Goal: Task Accomplishment & Management: Complete application form

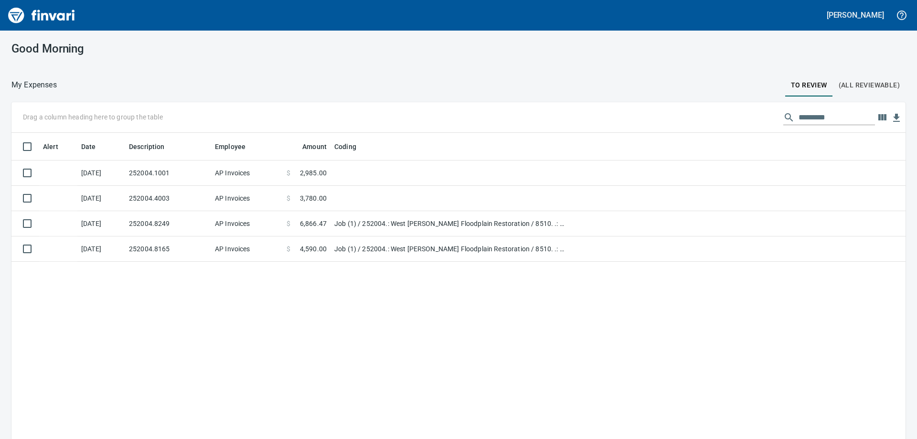
scroll to position [327, 879]
click at [279, 346] on div "Alert Date Description Employee Amount Coding [DATE] 252004.1001 AP Invoices $ …" at bounding box center [458, 300] width 894 height 334
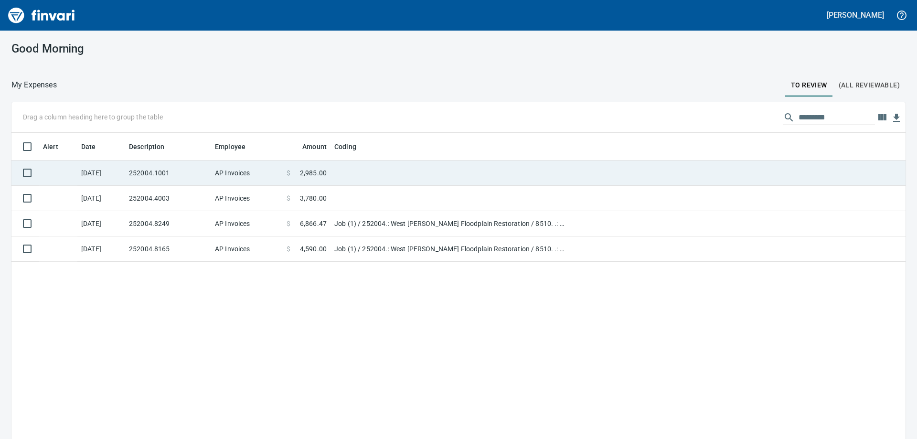
click at [189, 172] on td "252004.1001" at bounding box center [168, 172] width 86 height 25
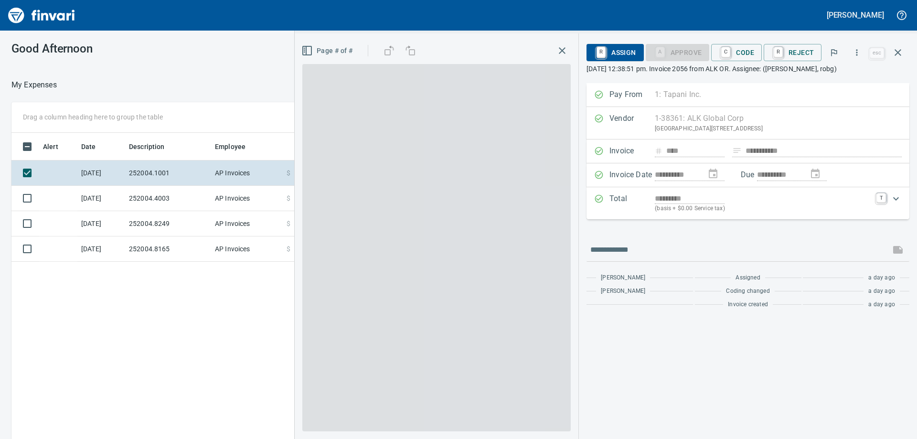
scroll to position [327, 641]
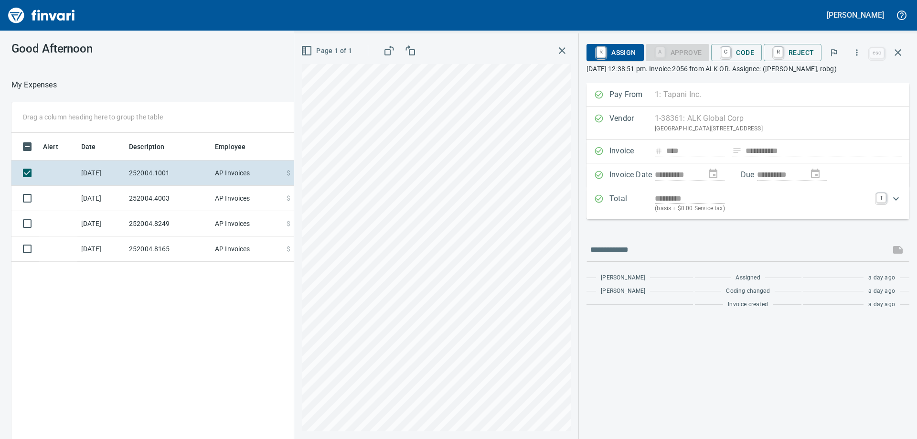
click at [207, 80] on div at bounding box center [301, 85] width 489 height 23
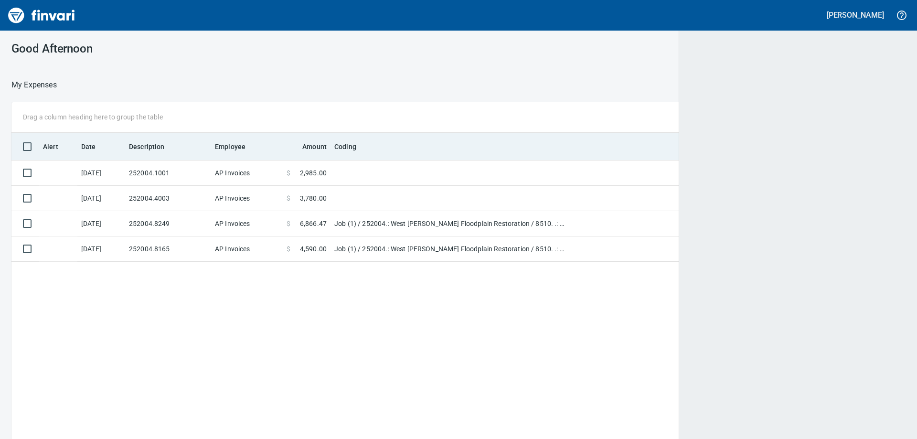
scroll to position [327, 873]
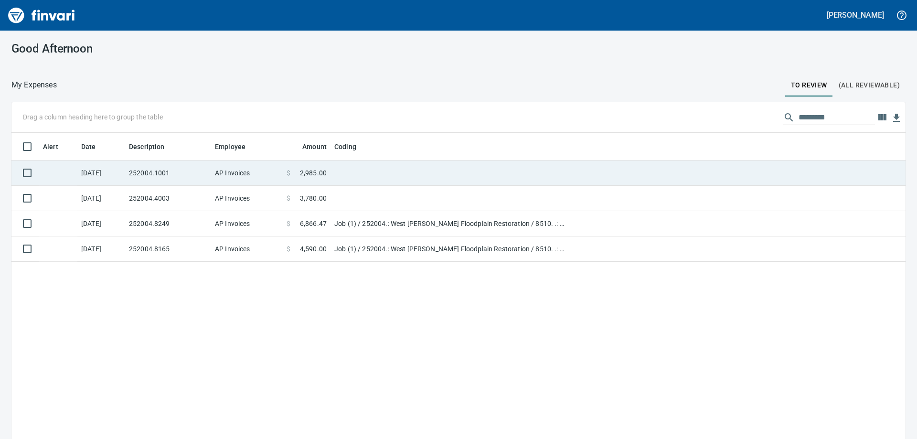
click at [288, 177] on span "$" at bounding box center [288, 173] width 4 height 10
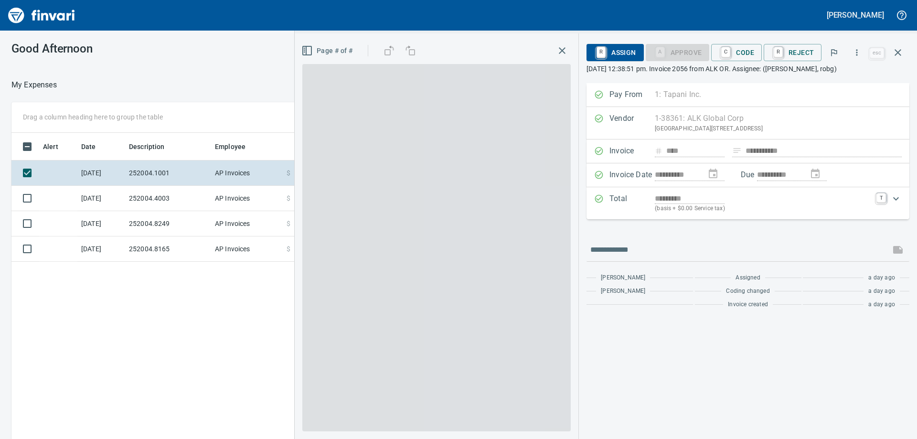
scroll to position [327, 641]
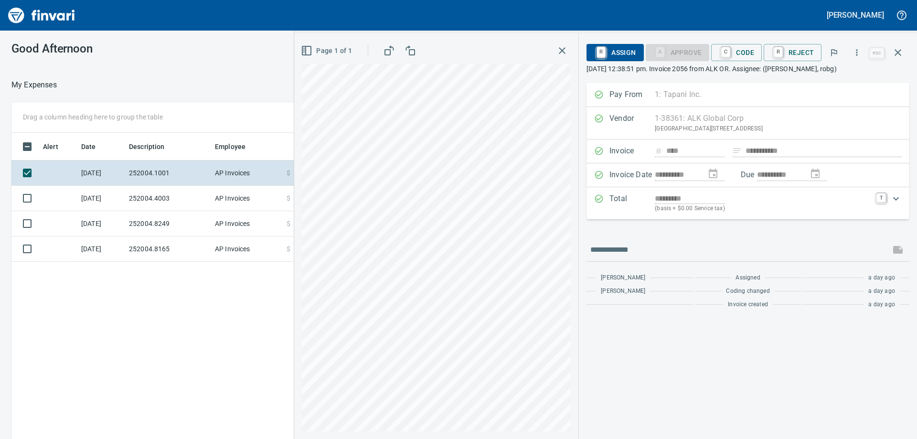
click at [815, 385] on div "**********" at bounding box center [748, 261] width 338 height 356
click at [187, 69] on div "**********" at bounding box center [458, 235] width 917 height 408
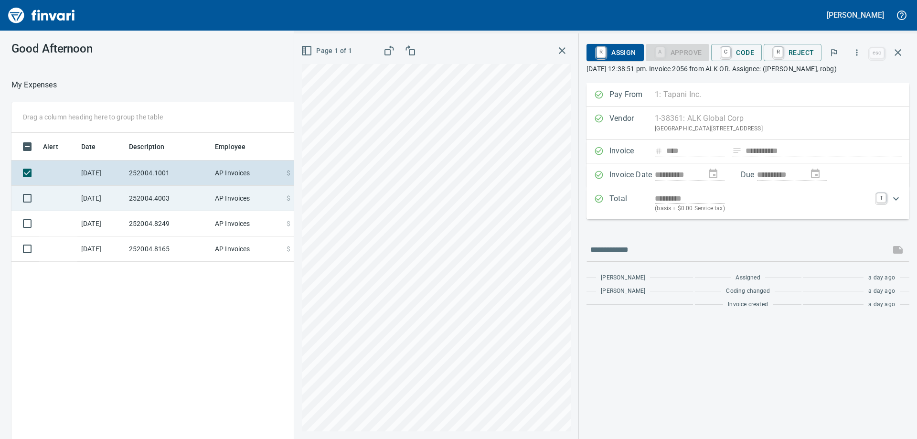
drag, startPoint x: 189, startPoint y: 194, endPoint x: 291, endPoint y: 203, distance: 102.1
click at [189, 194] on td "252004.4003" at bounding box center [168, 198] width 86 height 25
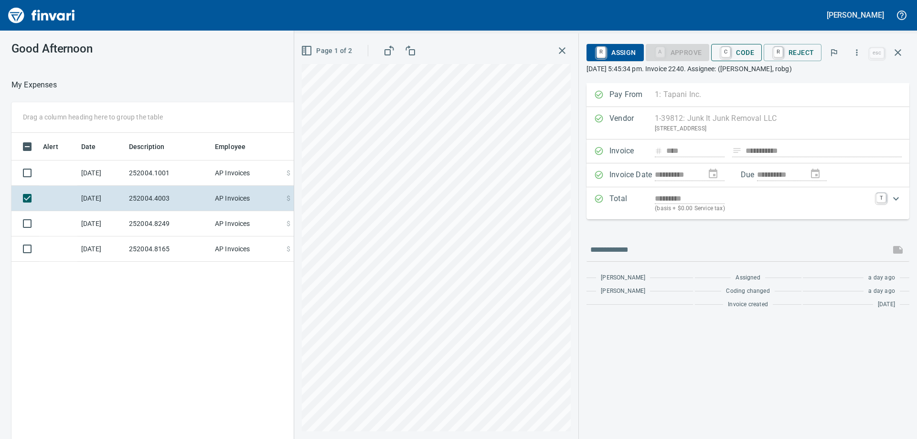
click at [741, 55] on span "C Code" at bounding box center [736, 52] width 35 height 16
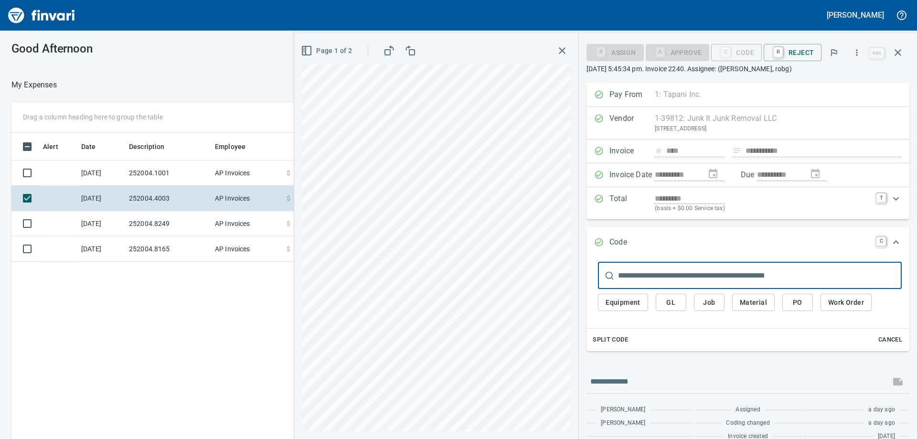
scroll to position [327, 641]
click at [715, 303] on span "Job" at bounding box center [708, 303] width 15 height 12
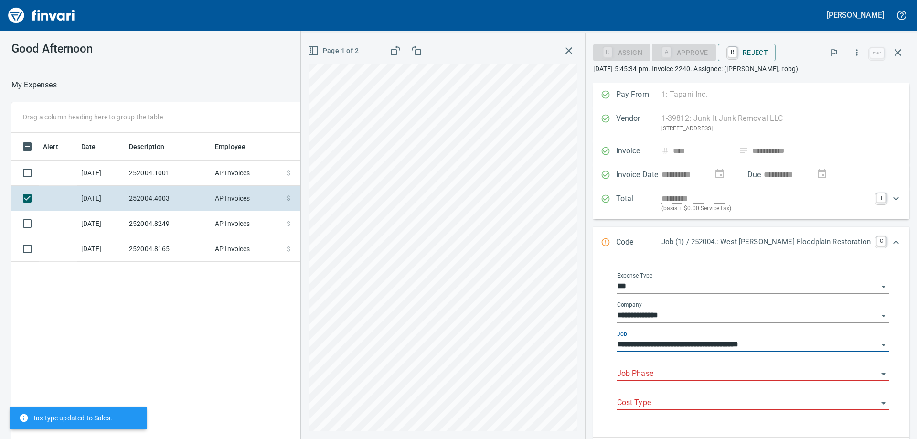
type input "**********"
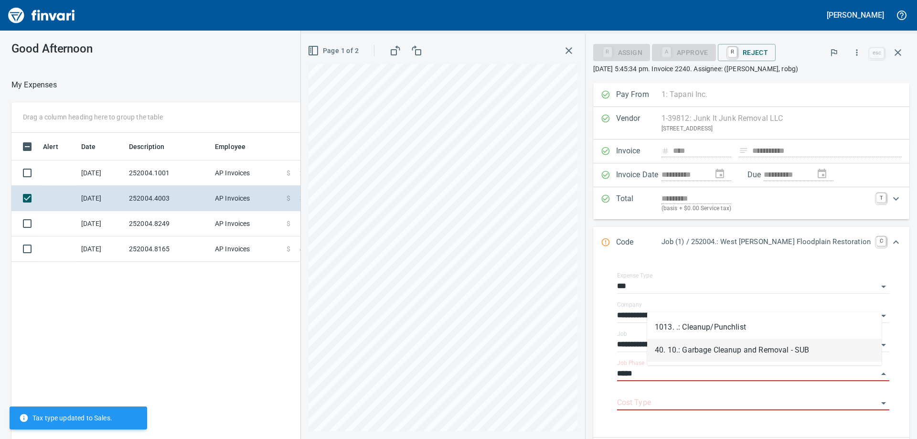
click at [752, 349] on li "40. 10.: Garbage Cleanup and Removal - SUB" at bounding box center [764, 350] width 234 height 23
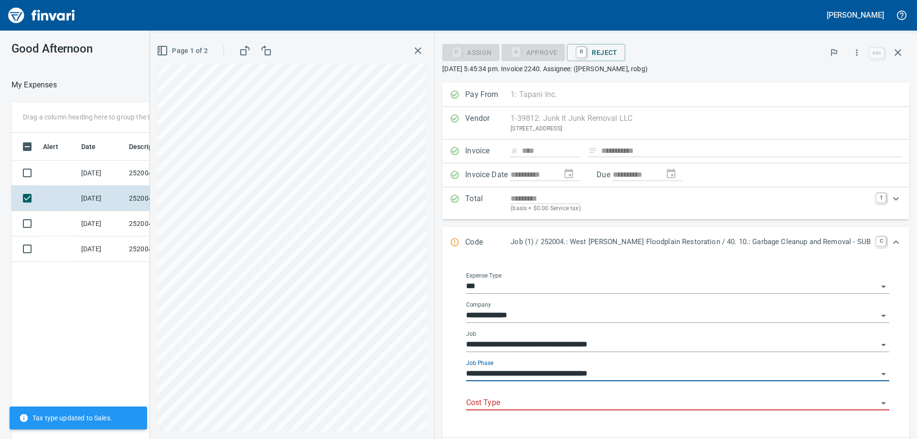
type input "**********"
click at [692, 402] on input "Cost Type" at bounding box center [672, 402] width 412 height 13
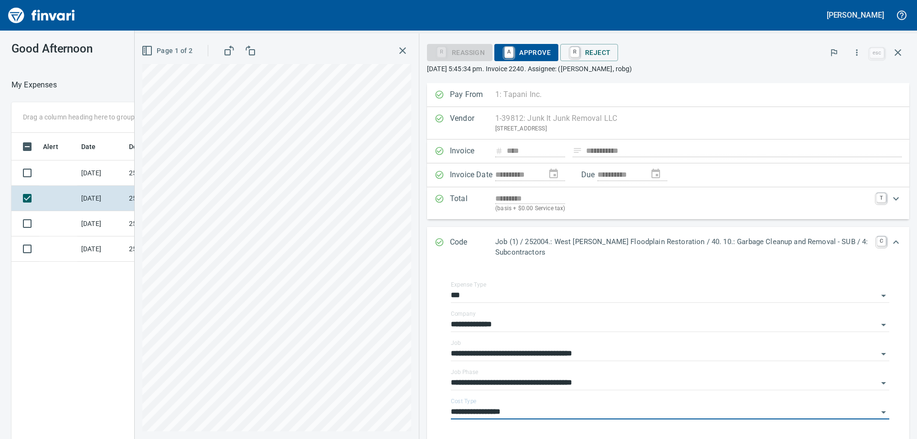
type input "**********"
click at [534, 51] on span "A Approve" at bounding box center [526, 52] width 49 height 16
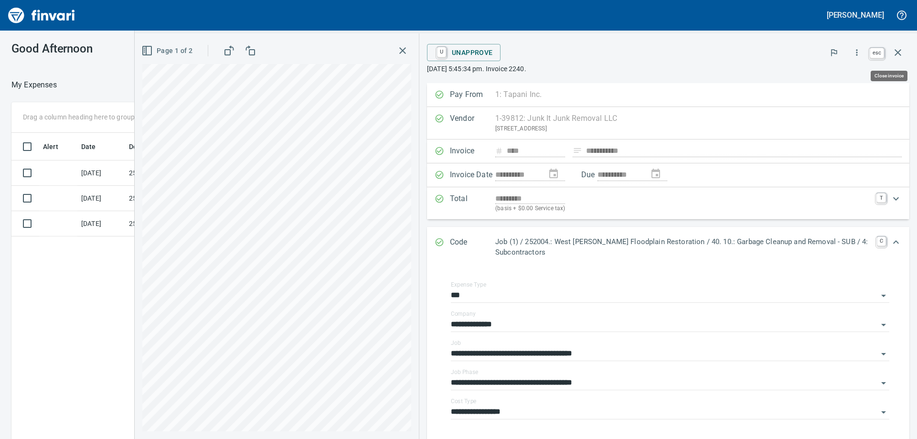
click at [902, 52] on icon "button" at bounding box center [897, 52] width 11 height 11
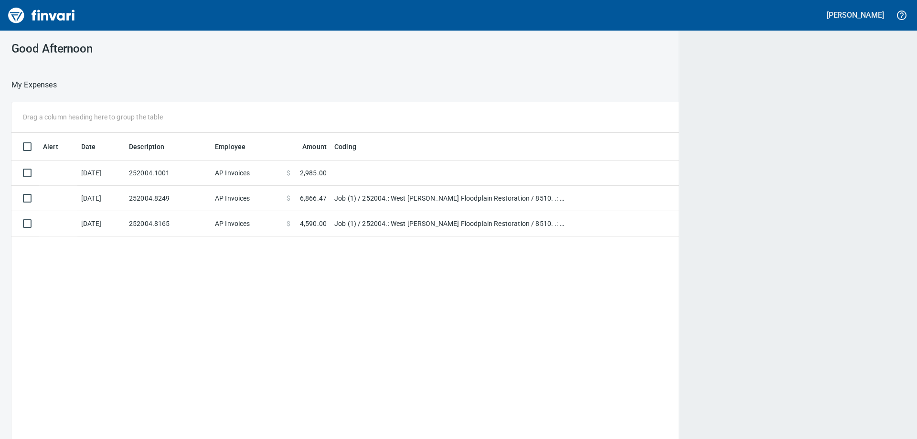
scroll to position [327, 873]
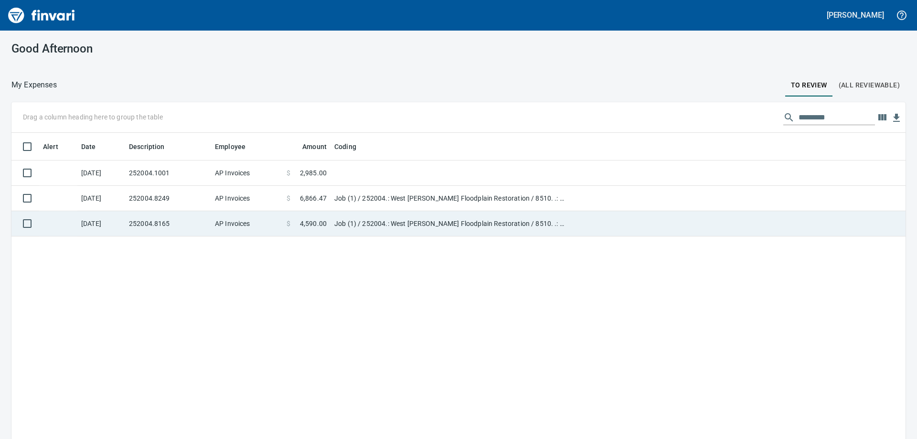
drag, startPoint x: 179, startPoint y: 226, endPoint x: 387, endPoint y: 235, distance: 208.3
click at [179, 226] on td "252004.8165" at bounding box center [168, 223] width 86 height 25
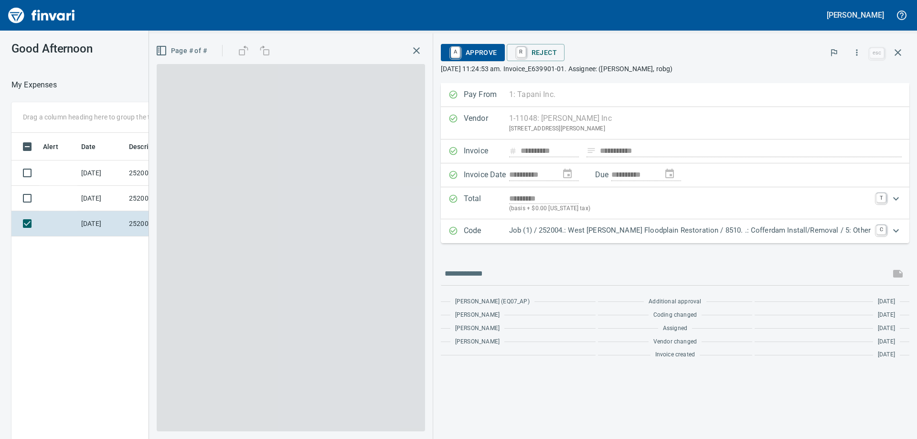
scroll to position [327, 641]
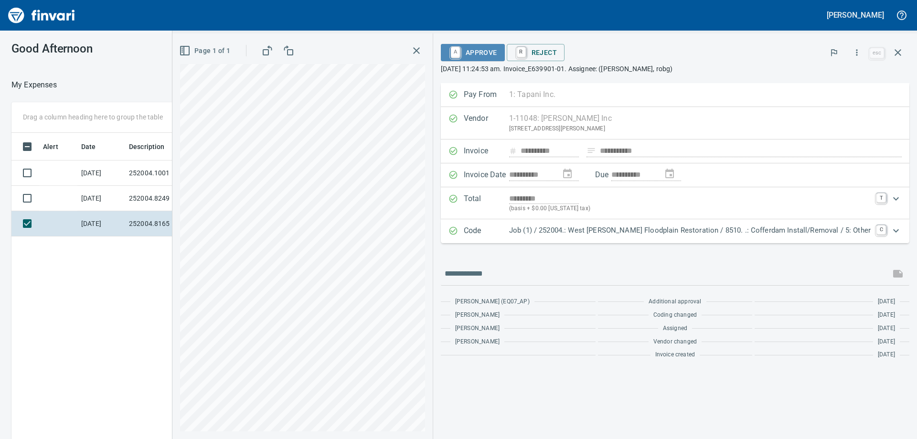
click at [497, 53] on span "A Approve" at bounding box center [472, 52] width 49 height 16
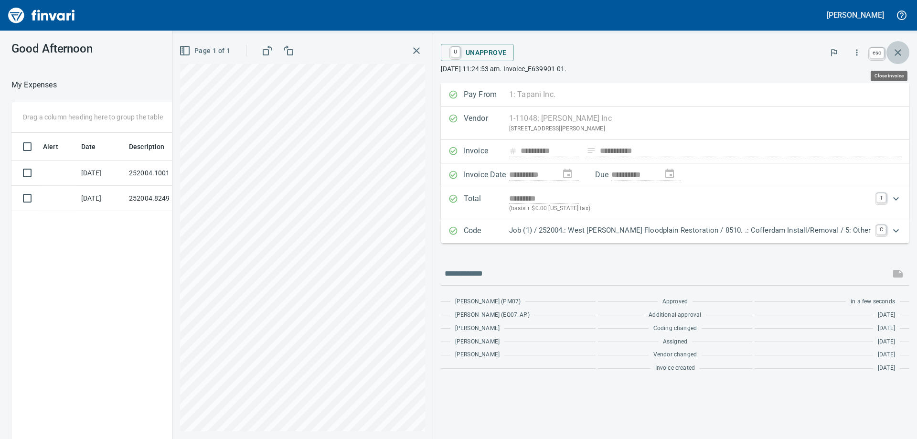
click at [898, 52] on icon "button" at bounding box center [897, 52] width 7 height 7
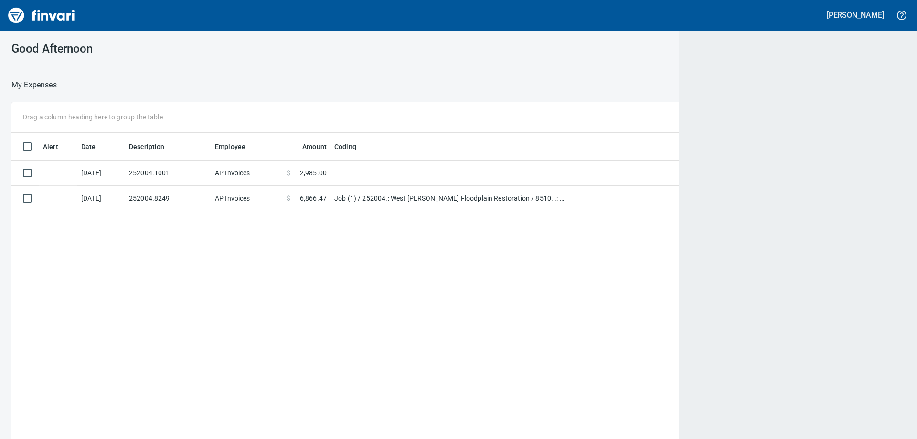
scroll to position [327, 879]
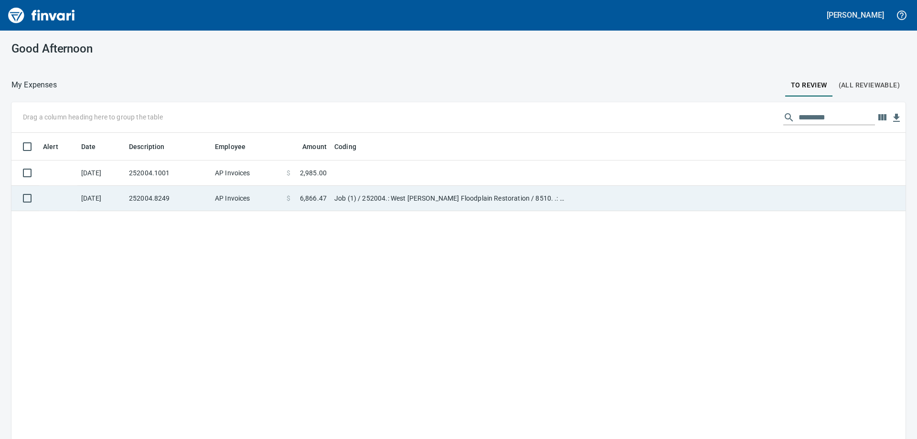
click at [108, 196] on td "[DATE]" at bounding box center [101, 198] width 48 height 25
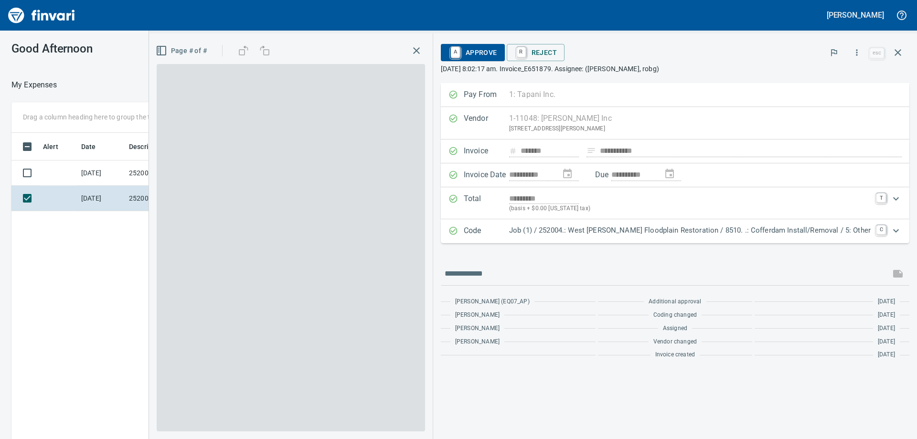
scroll to position [327, 641]
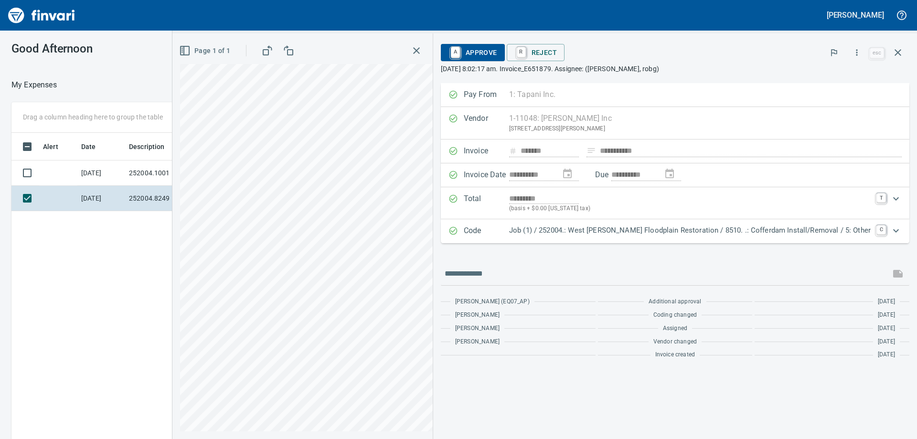
click at [894, 232] on icon "Expand" at bounding box center [895, 230] width 11 height 11
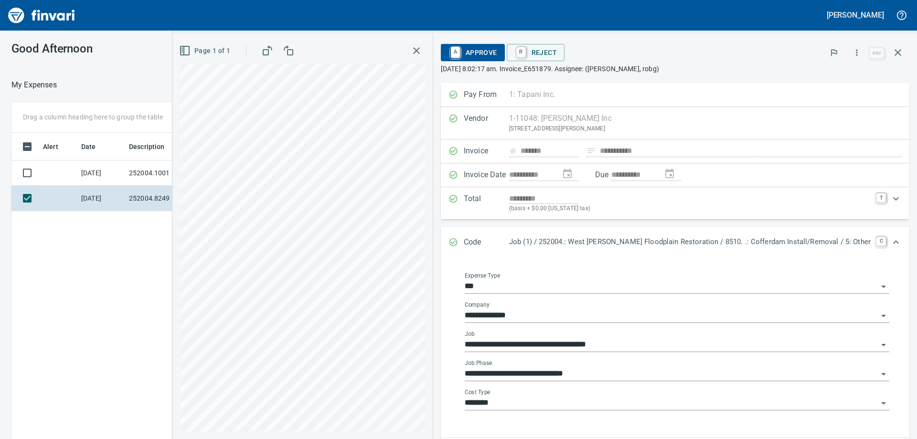
click at [631, 372] on input "**********" at bounding box center [671, 373] width 413 height 13
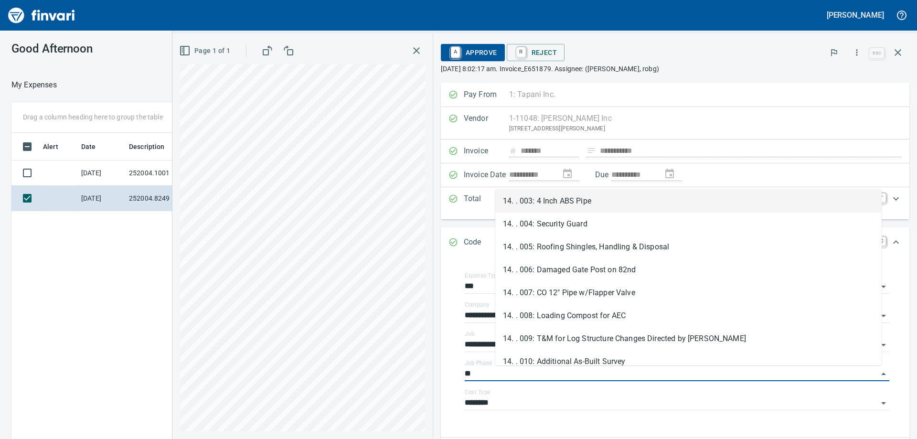
scroll to position [191, 0]
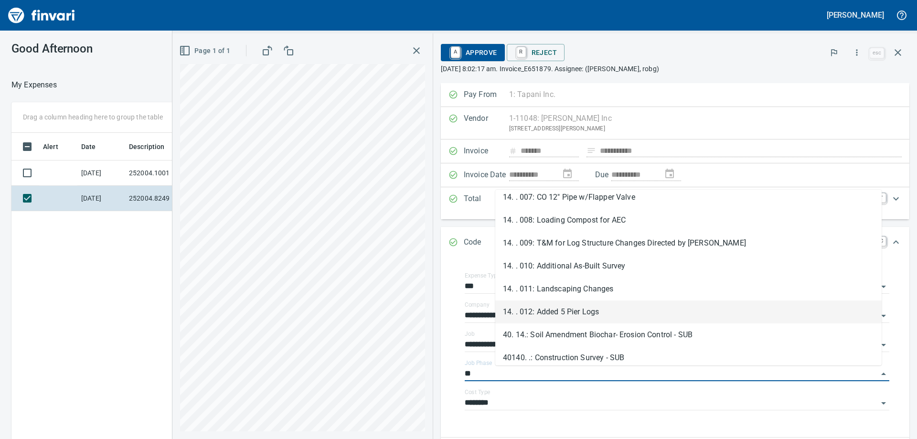
click at [618, 307] on li "14. . 012: Added 5 Pier Logs" at bounding box center [688, 311] width 386 height 23
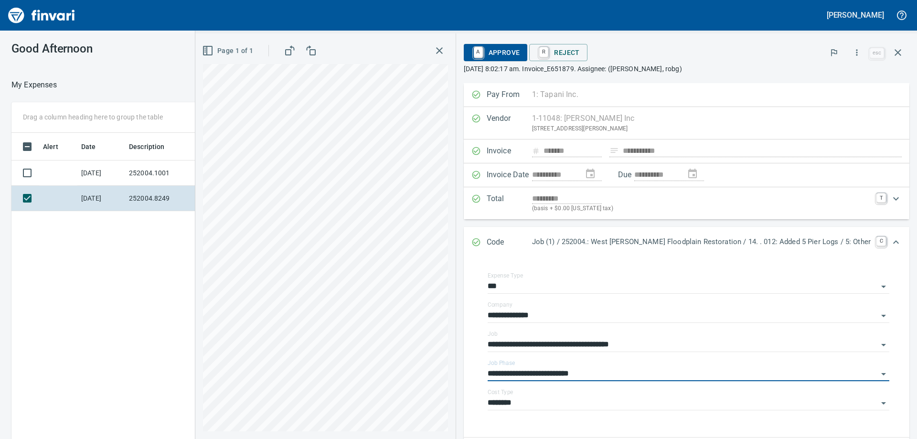
type input "**********"
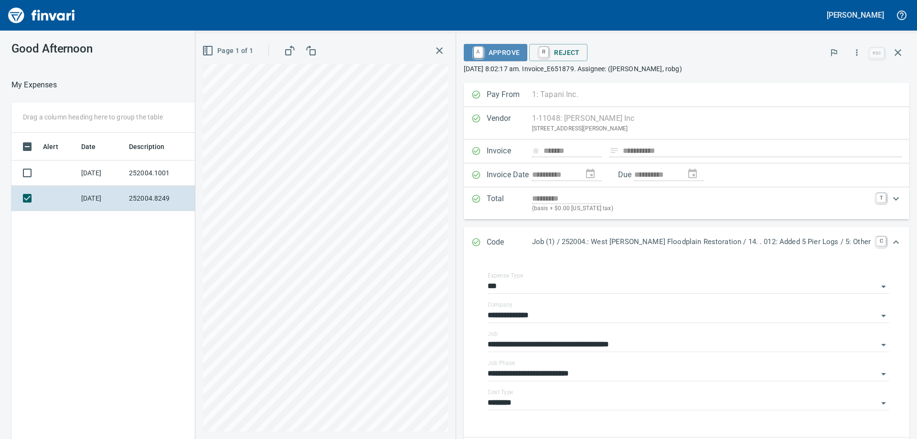
click at [520, 52] on span "A Approve" at bounding box center [495, 52] width 49 height 16
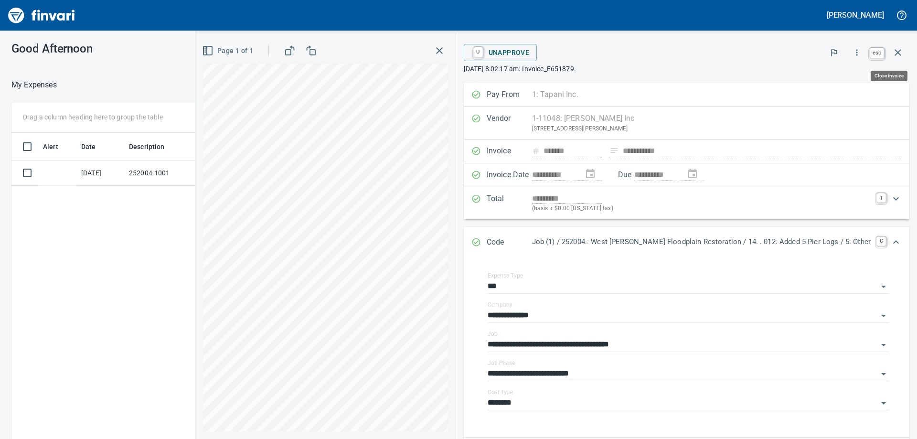
scroll to position [327, 641]
click at [900, 53] on icon "button" at bounding box center [897, 52] width 11 height 11
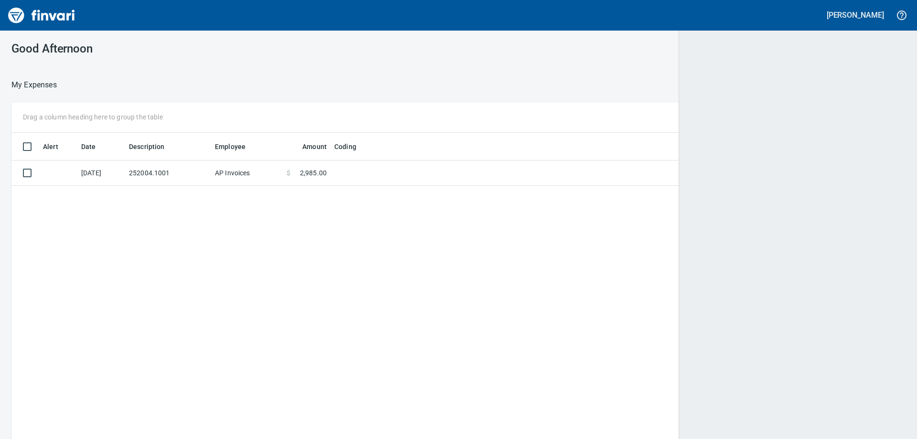
scroll to position [327, 872]
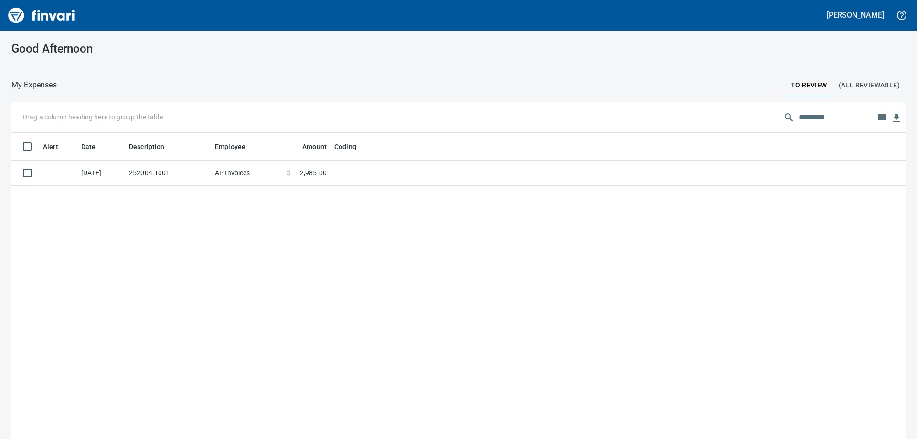
drag, startPoint x: 191, startPoint y: 273, endPoint x: 212, endPoint y: 193, distance: 82.0
click at [191, 272] on div "Alert Date Description Employee Amount Coding [DATE] 252004.1001 AP Invoices $ …" at bounding box center [458, 300] width 894 height 334
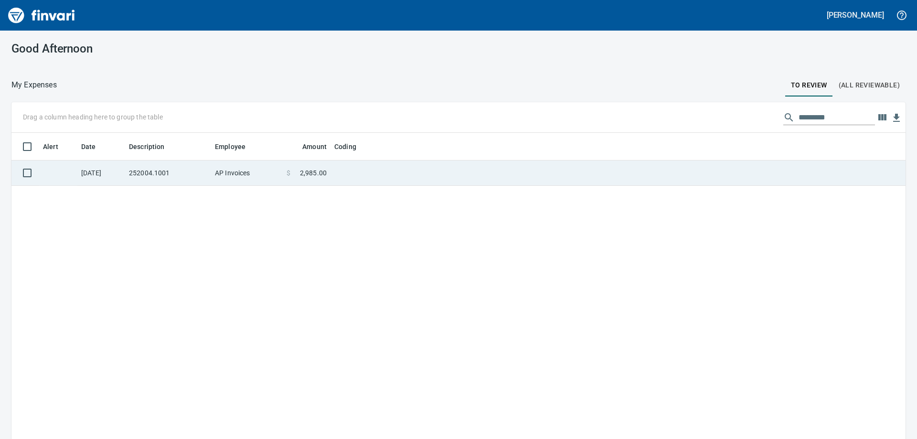
click at [212, 173] on td "AP Invoices" at bounding box center [247, 172] width 72 height 25
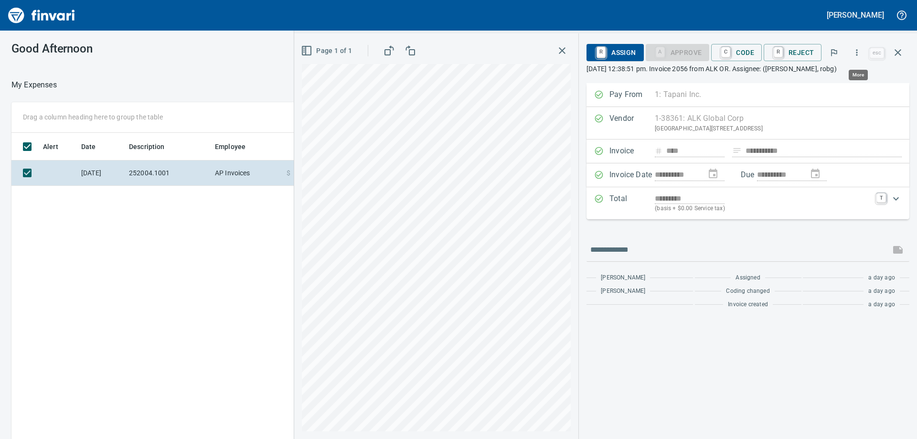
scroll to position [327, 641]
click at [859, 53] on icon "button" at bounding box center [857, 53] width 10 height 10
click at [819, 78] on span "Download" at bounding box center [855, 79] width 92 height 11
drag, startPoint x: 704, startPoint y: 34, endPoint x: 730, endPoint y: 53, distance: 32.1
click at [704, 34] on div "**********" at bounding box center [748, 235] width 338 height 405
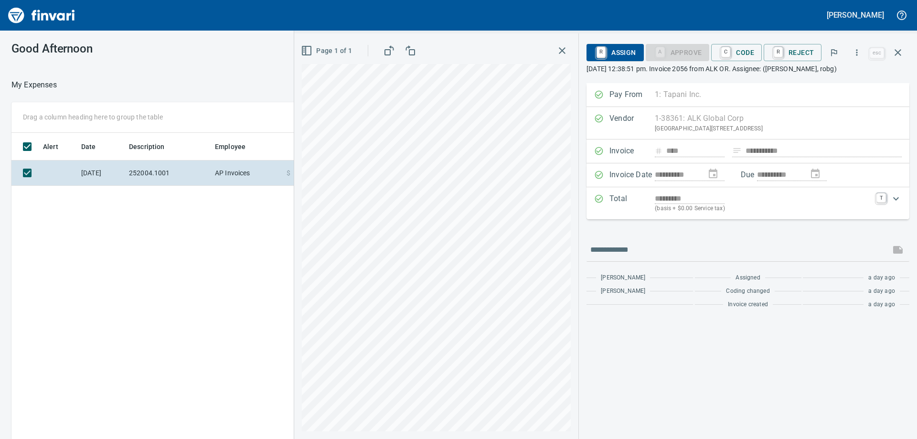
click at [897, 197] on icon "Expand" at bounding box center [895, 198] width 11 height 11
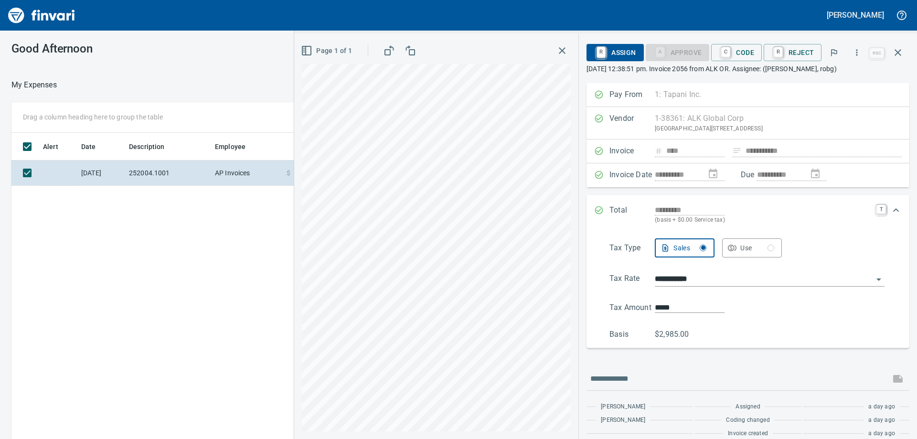
drag, startPoint x: 890, startPoint y: 212, endPoint x: 877, endPoint y: 211, distance: 13.0
click at [890, 212] on icon "Expand" at bounding box center [895, 209] width 11 height 11
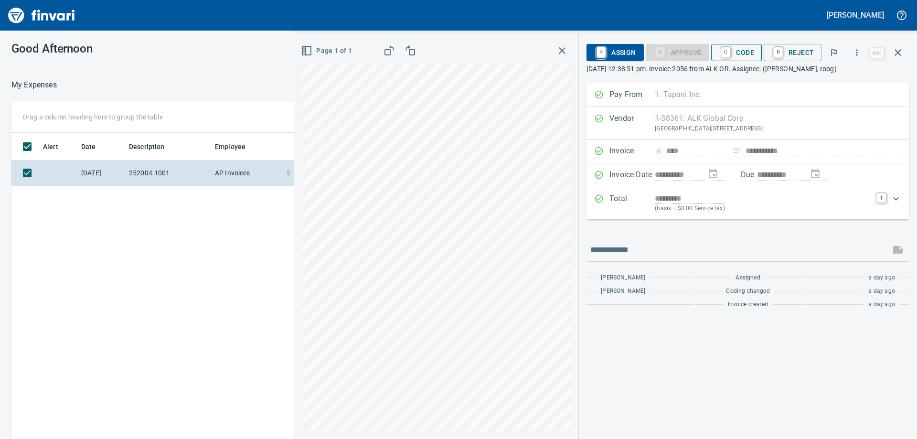
click at [740, 57] on span "C Code" at bounding box center [736, 52] width 35 height 16
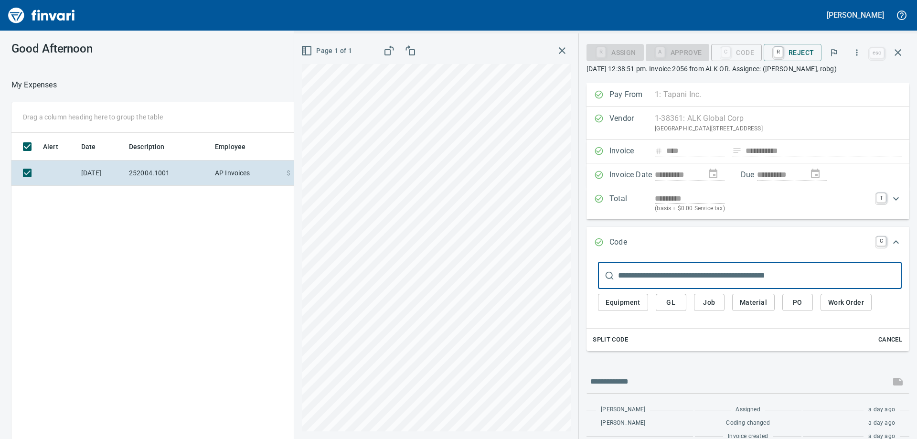
click at [705, 301] on span "Job" at bounding box center [708, 303] width 15 height 12
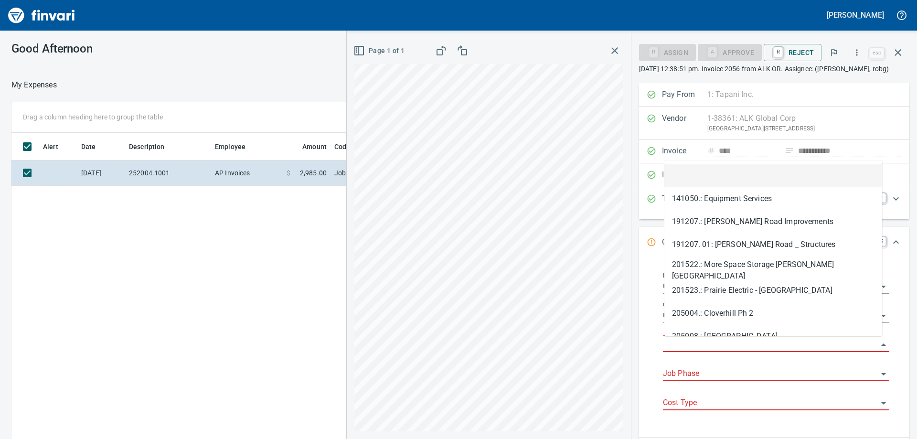
drag, startPoint x: 721, startPoint y: 347, endPoint x: 733, endPoint y: 341, distance: 13.5
click at [722, 347] on input "Job" at bounding box center [770, 344] width 215 height 13
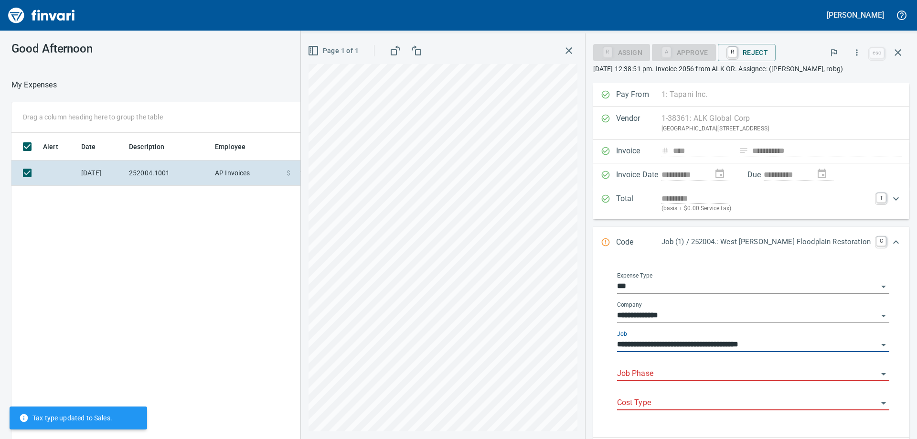
type input "**********"
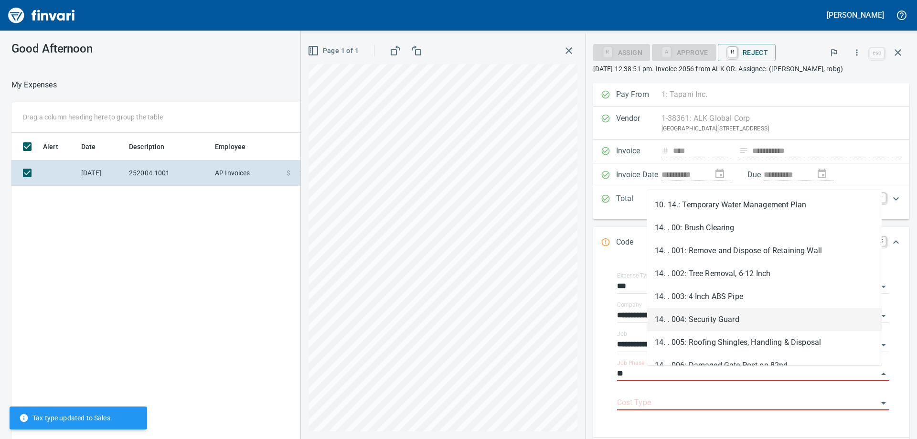
click at [731, 320] on li "14. . 004: Security Guard" at bounding box center [764, 319] width 234 height 23
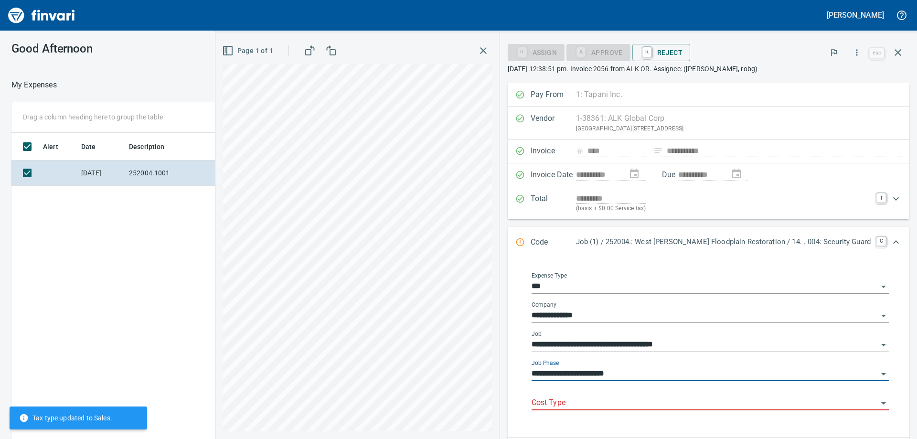
type input "**********"
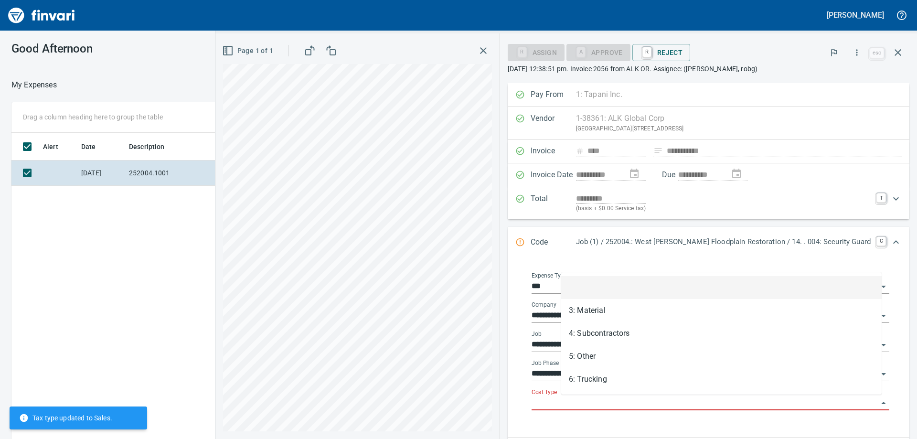
click at [715, 399] on input "Cost Type" at bounding box center [704, 402] width 346 height 13
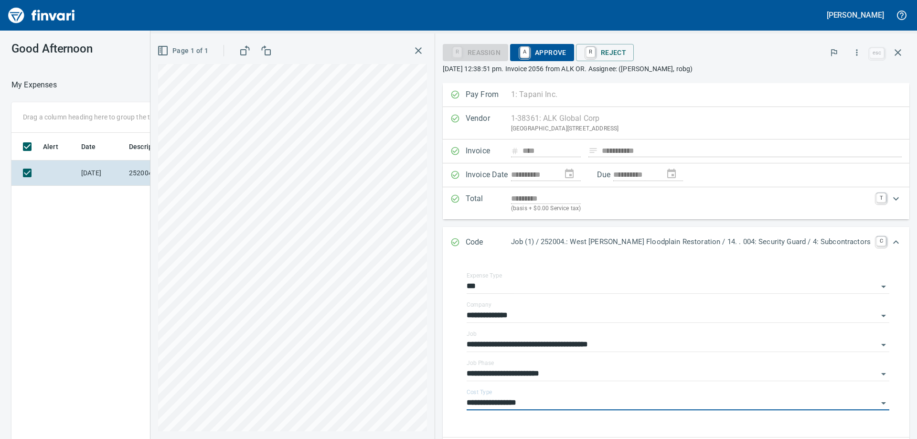
type input "**********"
click at [566, 52] on span "A Approve" at bounding box center [542, 52] width 49 height 16
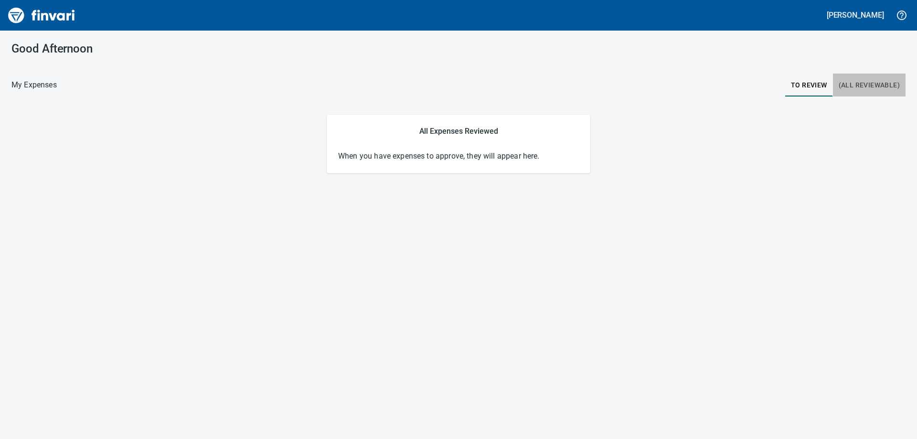
click at [879, 86] on span "(All Reviewable)" at bounding box center [868, 85] width 61 height 12
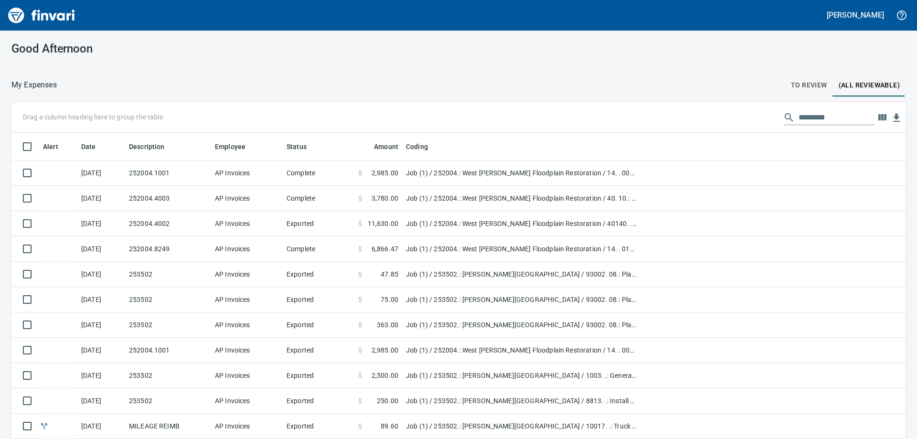
scroll to position [327, 872]
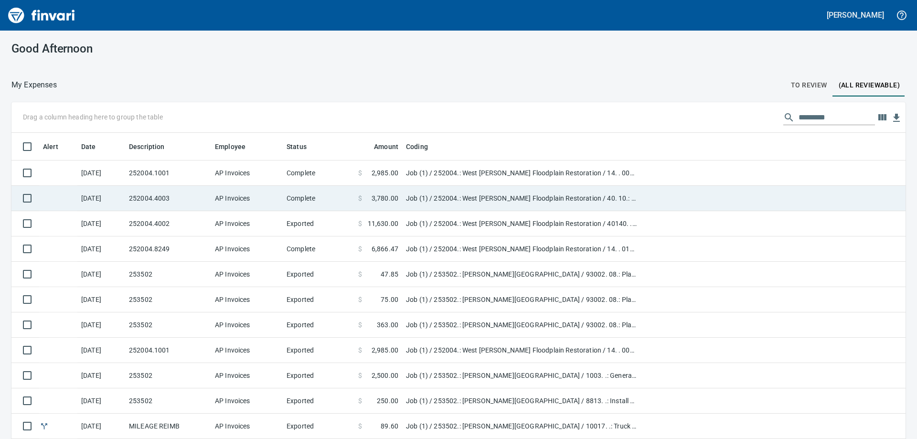
click at [483, 199] on td "Job (1) / 252004.: West [PERSON_NAME] Floodplain Restoration / 40. 10.: Garbage…" at bounding box center [521, 198] width 239 height 25
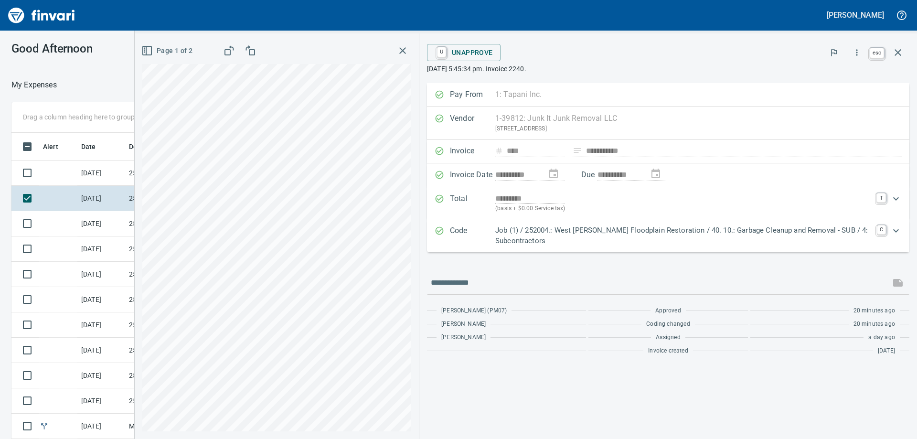
scroll to position [327, 634]
click at [899, 54] on icon "button" at bounding box center [897, 52] width 7 height 7
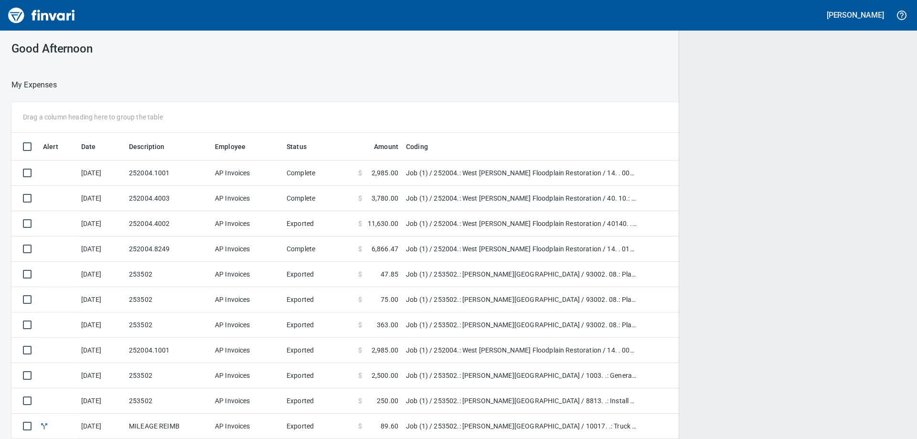
scroll to position [327, 872]
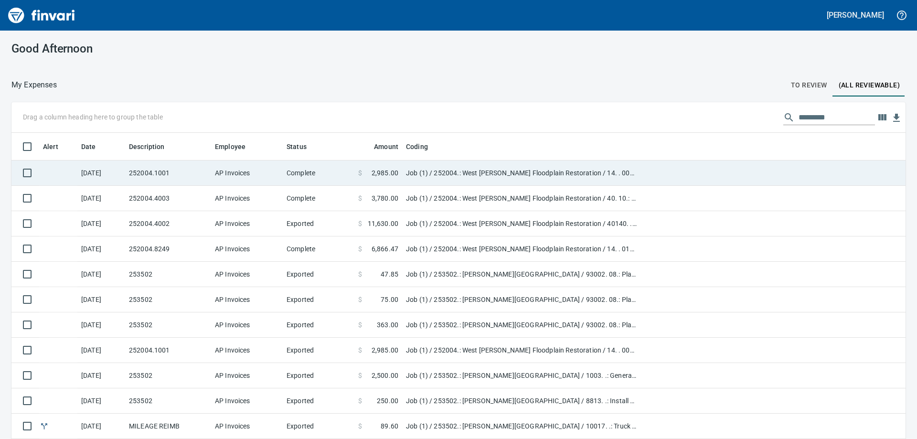
click at [261, 173] on td "AP Invoices" at bounding box center [247, 172] width 72 height 25
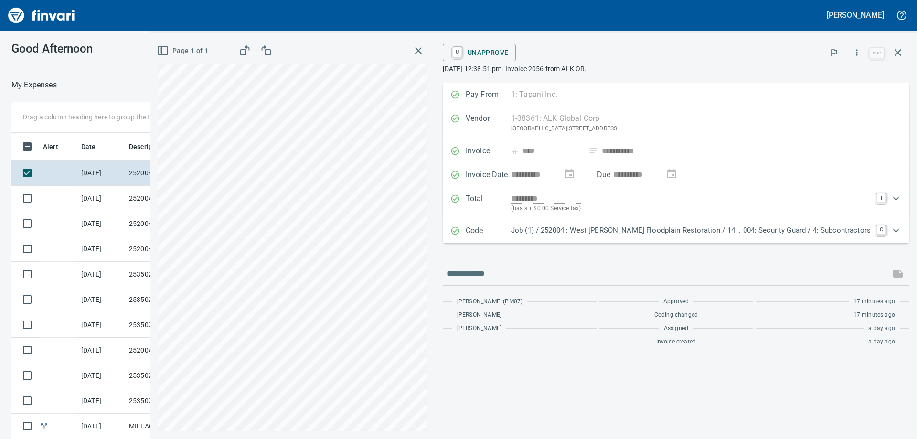
scroll to position [327, 634]
